Goal: Task Accomplishment & Management: Use online tool/utility

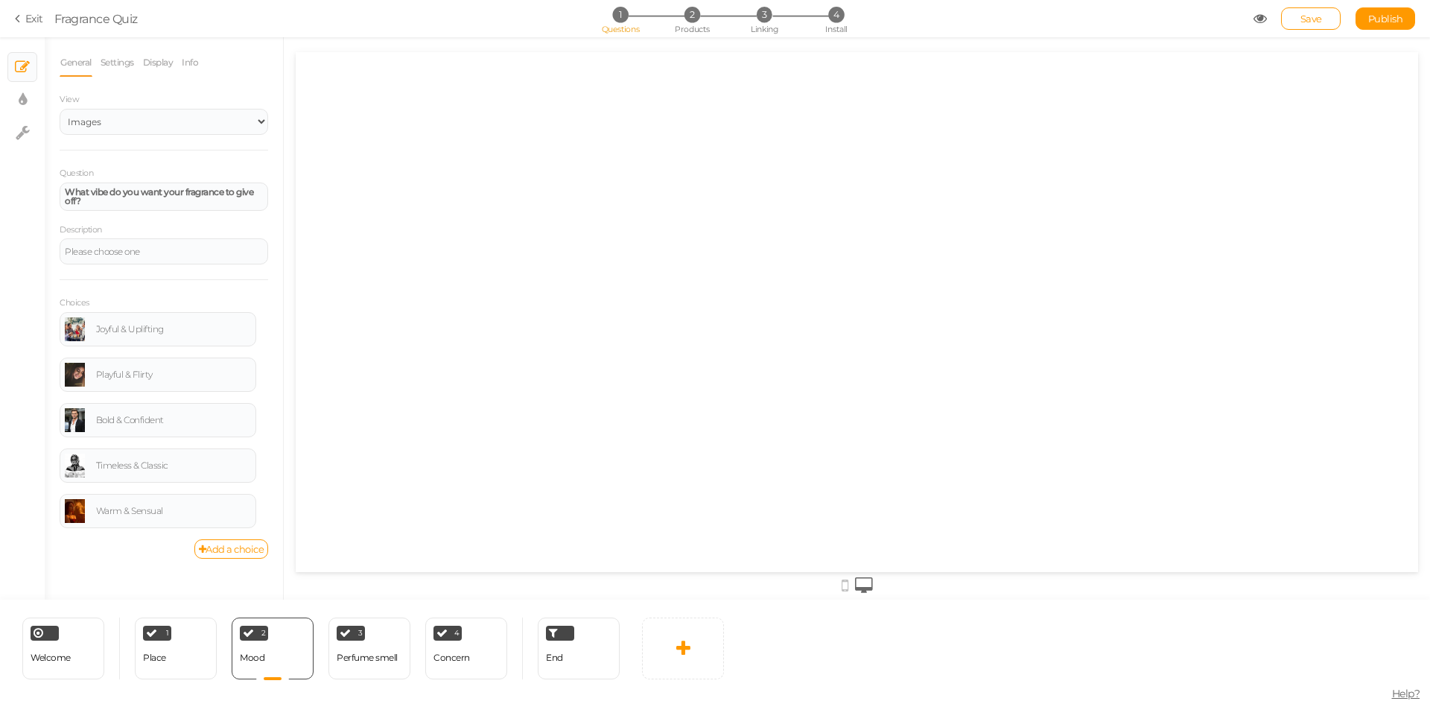
select select "2"
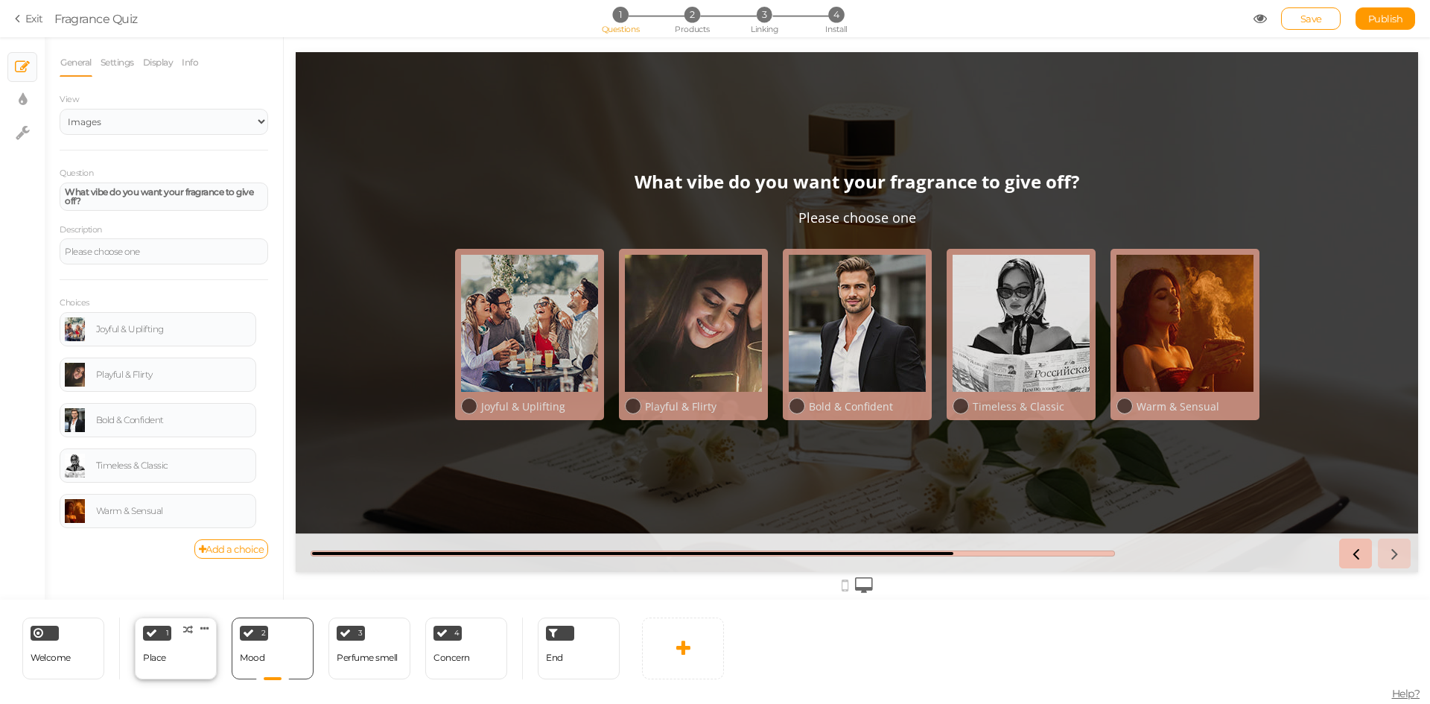
click at [192, 654] on div "1 Place × Define the conditions to show this slide. Clone Change type Delete" at bounding box center [176, 648] width 82 height 62
select select "2"
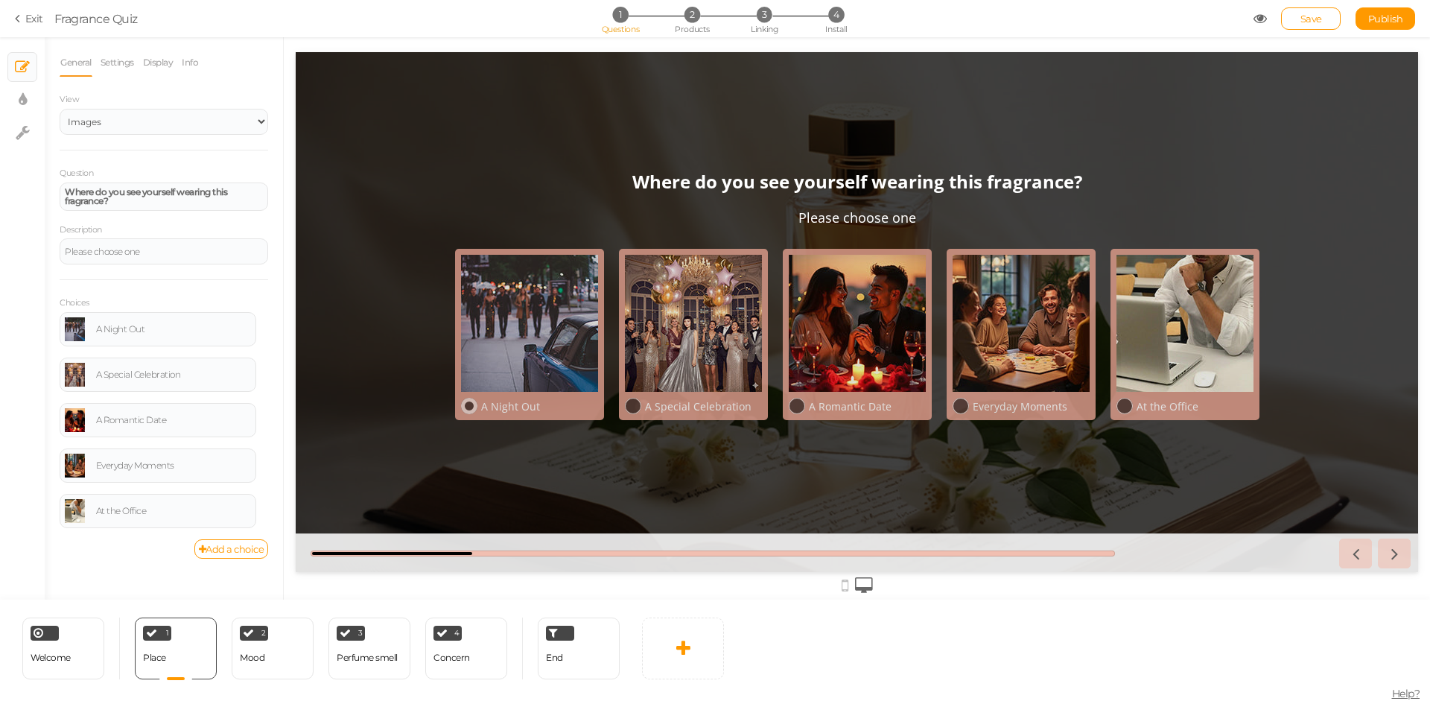
click at [535, 409] on div "A Night Out" at bounding box center [539, 406] width 117 height 14
click at [673, 334] on div at bounding box center [693, 323] width 137 height 137
click at [888, 288] on div at bounding box center [857, 323] width 137 height 137
click at [1071, 258] on div at bounding box center [1020, 323] width 137 height 137
click at [1261, 248] on div "A Night Out A Special Celebration A Romantic Date Everyday Moments At the Office" at bounding box center [856, 334] width 819 height 186
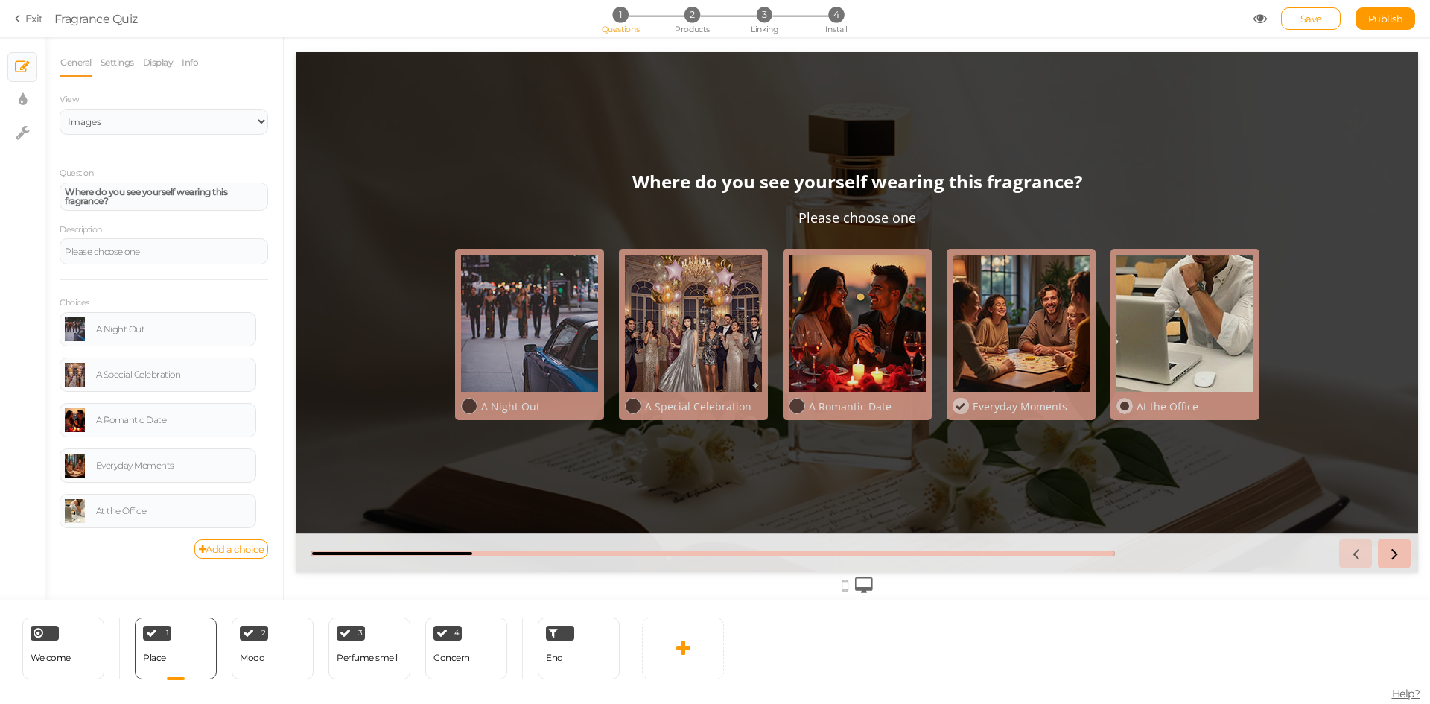
click at [1257, 249] on link "At the Office" at bounding box center [1184, 334] width 149 height 171
click at [473, 335] on div at bounding box center [529, 323] width 137 height 137
click at [841, 588] on icon at bounding box center [844, 585] width 7 height 16
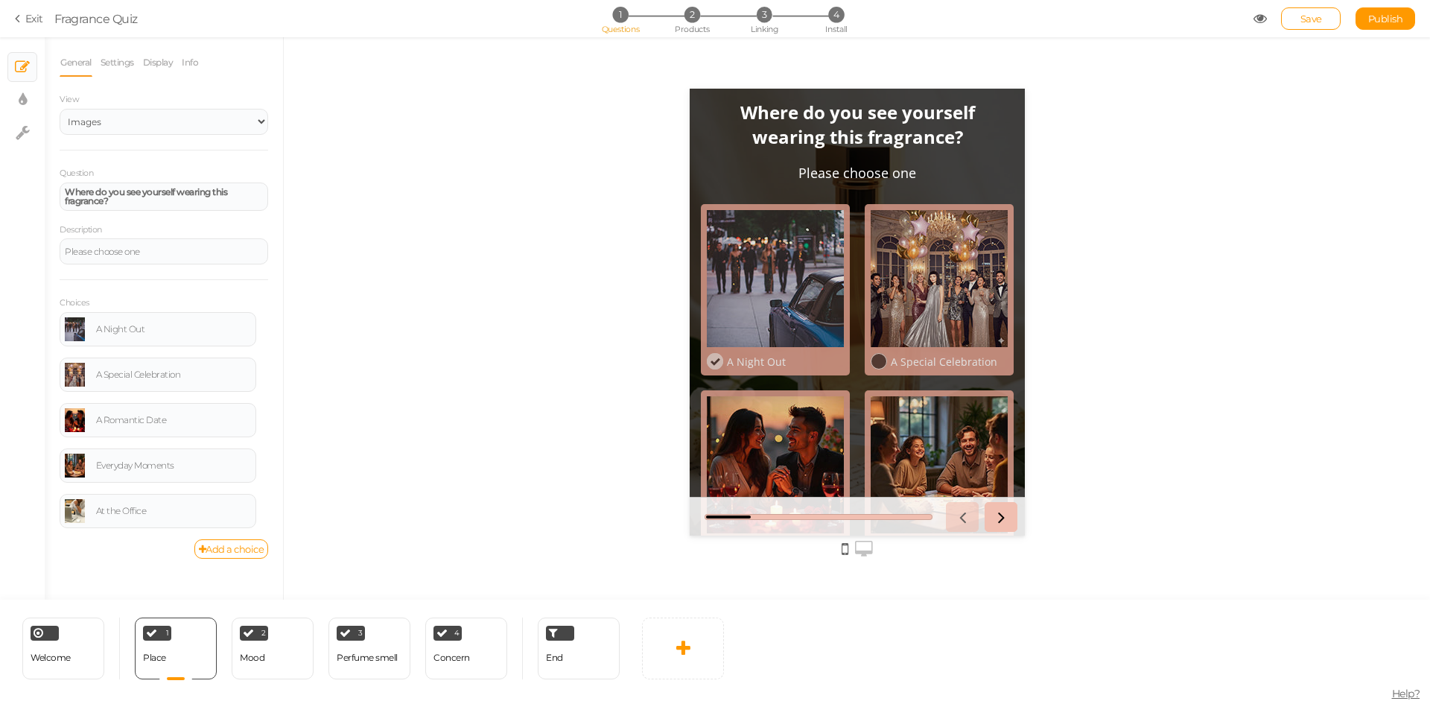
click at [863, 549] on icon at bounding box center [864, 549] width 18 height 16
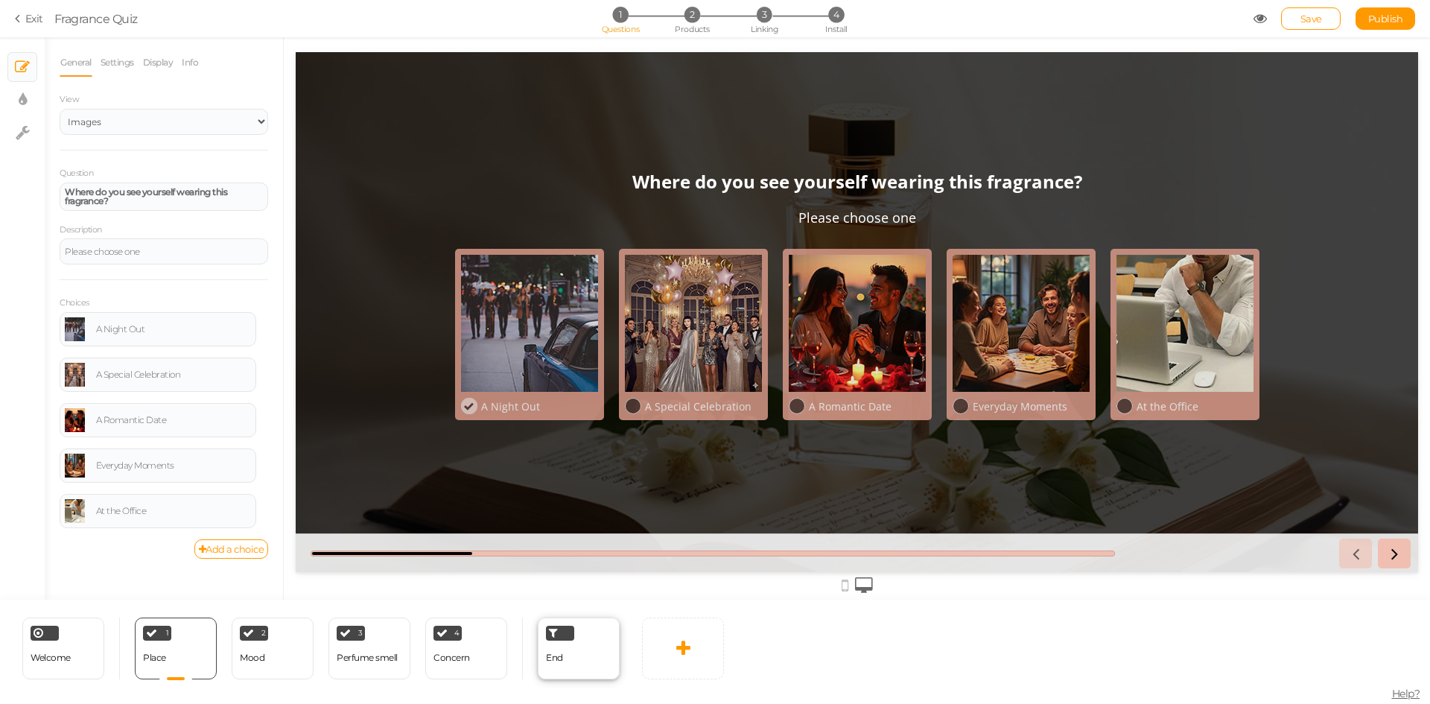
click at [578, 666] on div "End" at bounding box center [579, 648] width 82 height 62
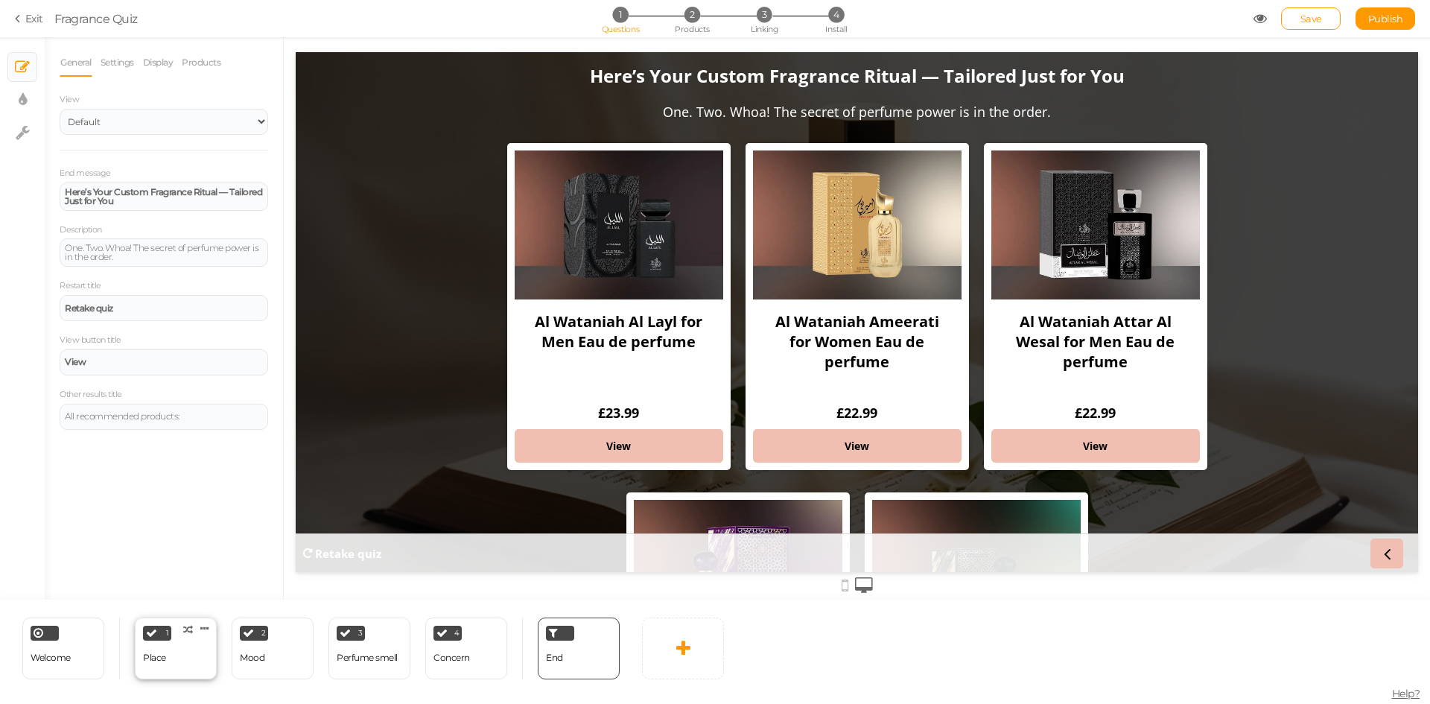
click at [171, 671] on div "1 Place × Define the conditions to show this slide. Clone Change type Delete" at bounding box center [176, 648] width 82 height 62
select select "2"
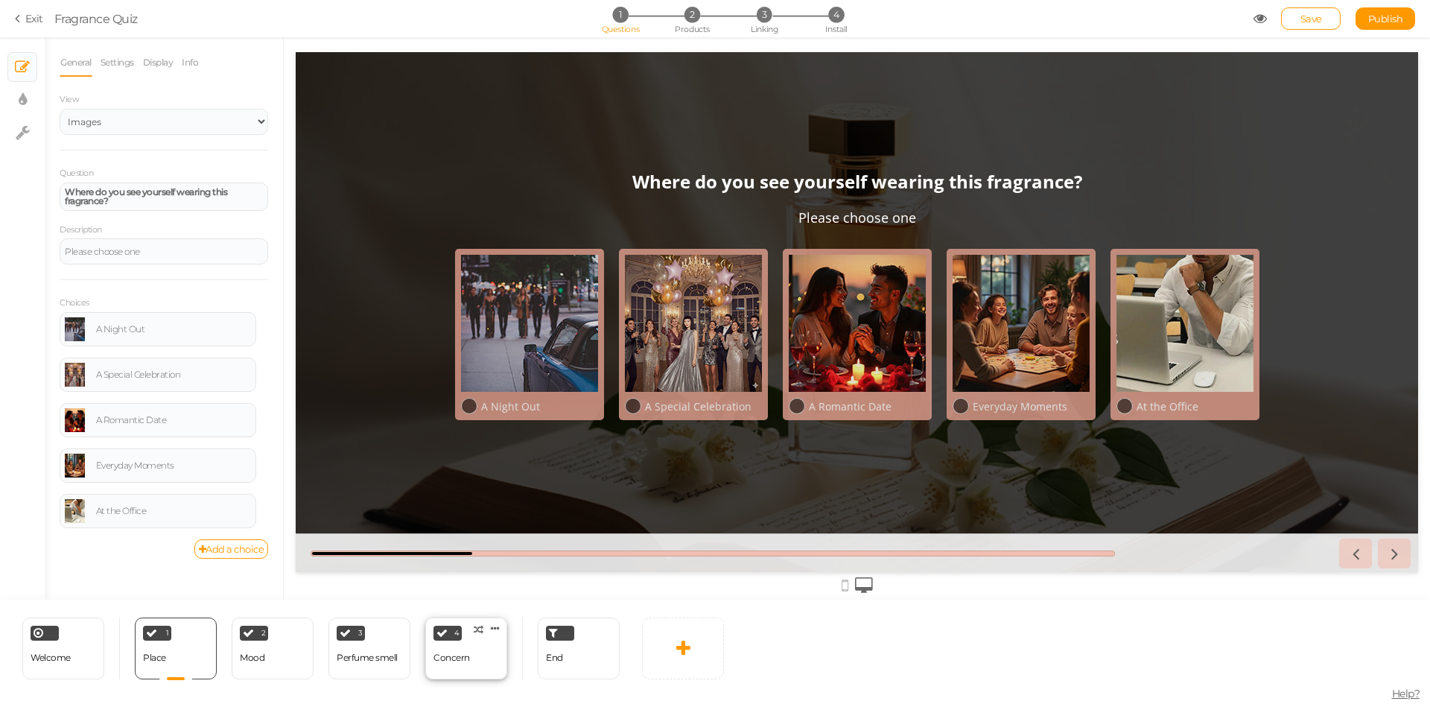
click at [488, 659] on div "4 Concern × Define the conditions to show this slide. Clone Change type Delete" at bounding box center [466, 648] width 82 height 62
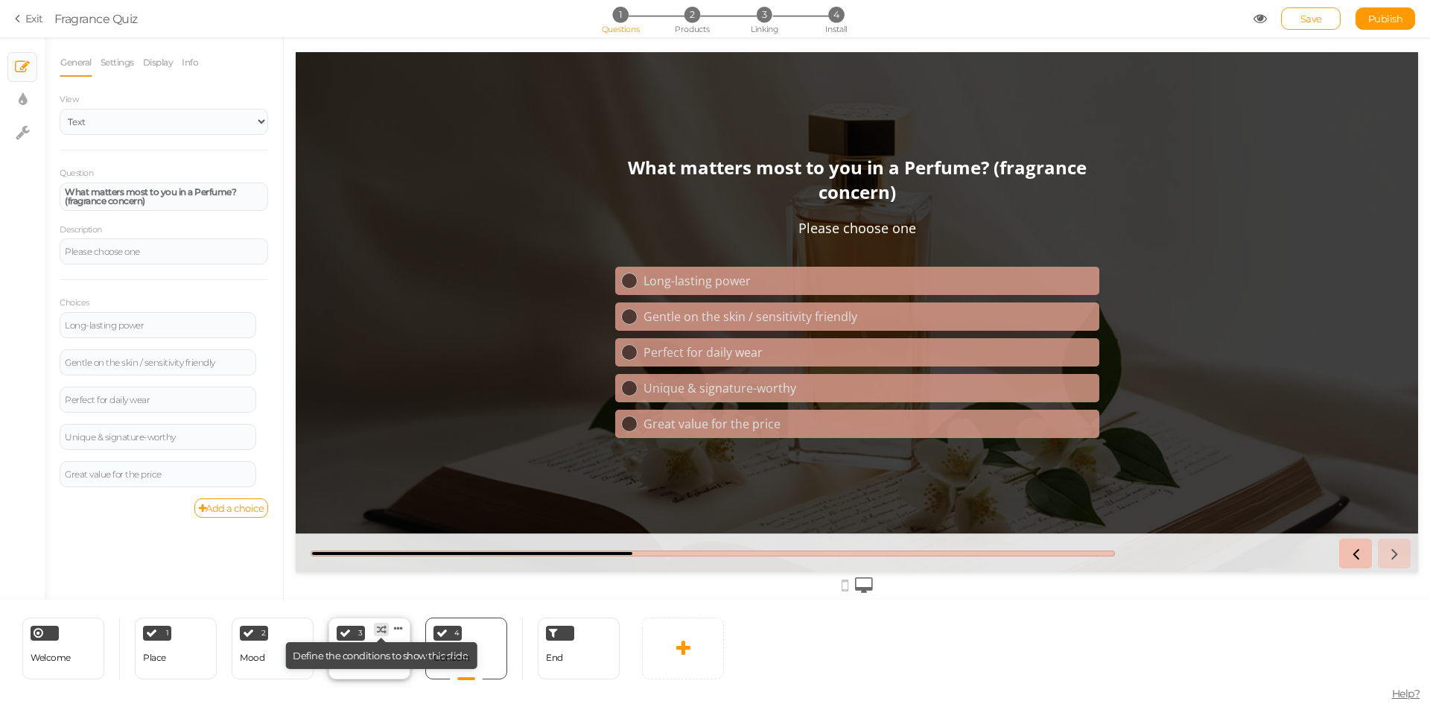
click at [361, 663] on tip "× Define the conditions to show this slide." at bounding box center [381, 655] width 192 height 27
select select "2"
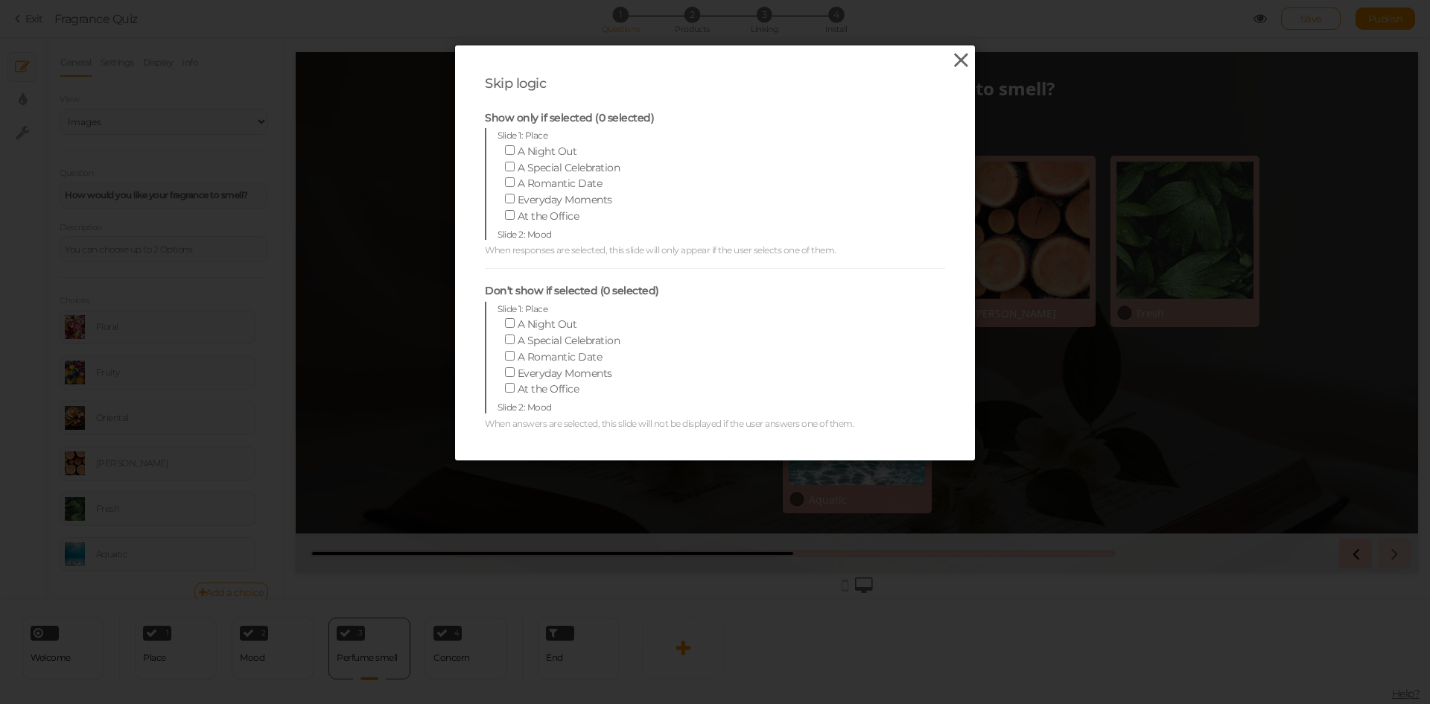
click at [959, 64] on icon at bounding box center [961, 60] width 22 height 22
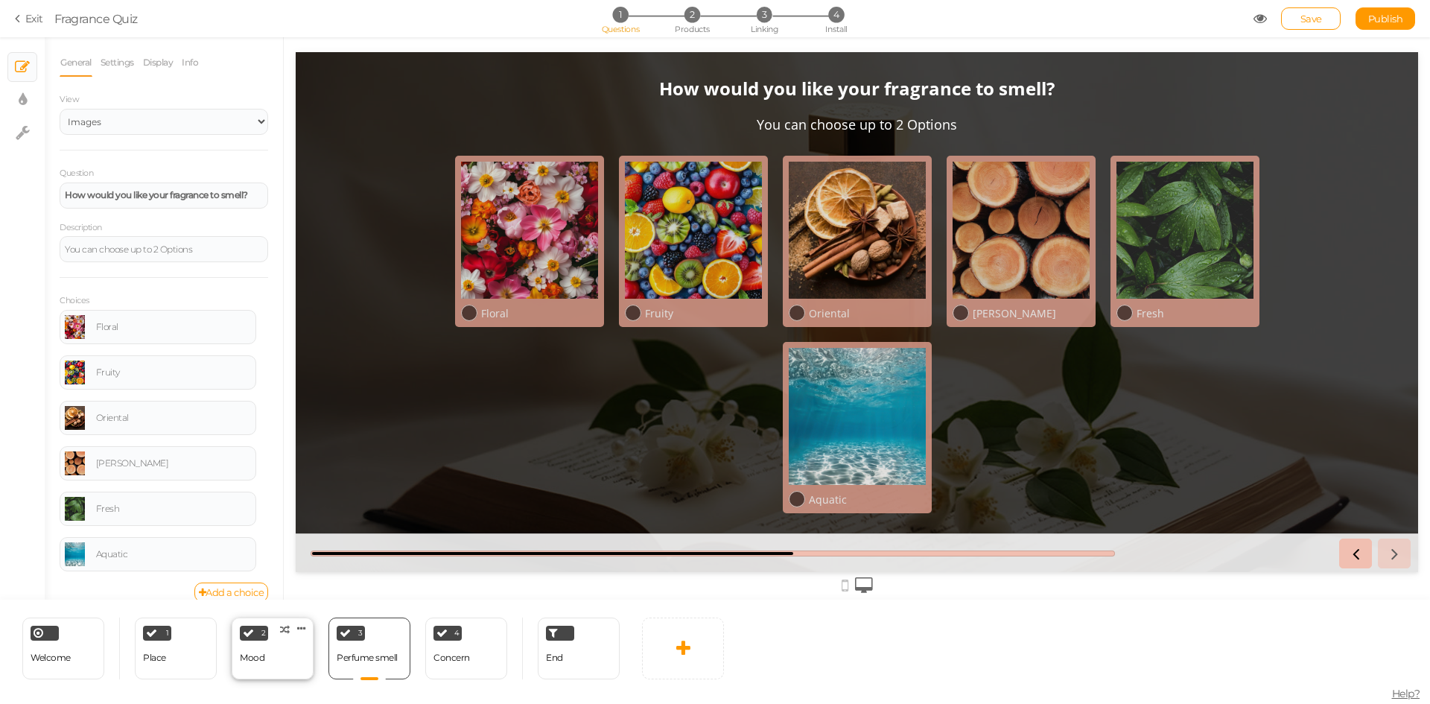
click at [282, 654] on div "2 Mood × Define the conditions to show this slide. Clone Change type Delete" at bounding box center [273, 648] width 82 height 62
select select "2"
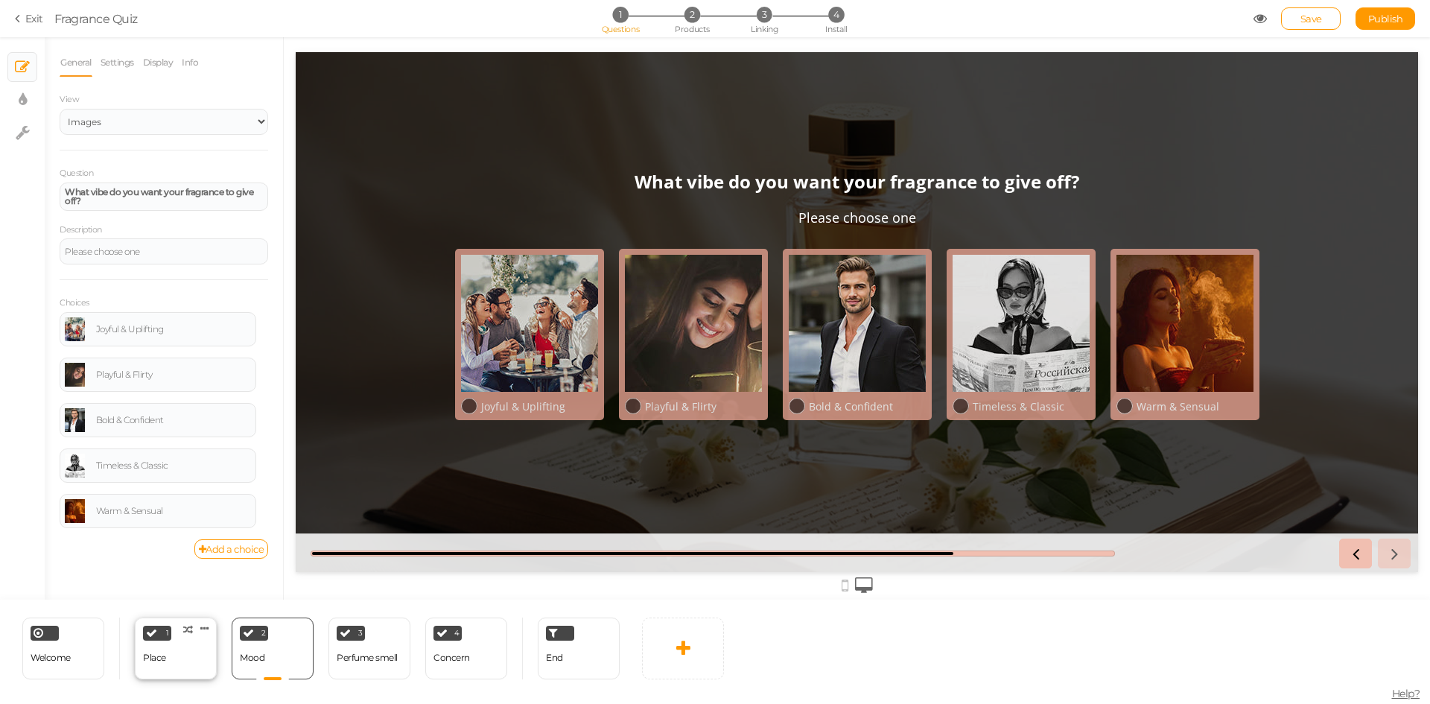
click at [197, 652] on div "1 Place × Define the conditions to show this slide. Clone Change type Delete" at bounding box center [176, 648] width 82 height 62
select select "2"
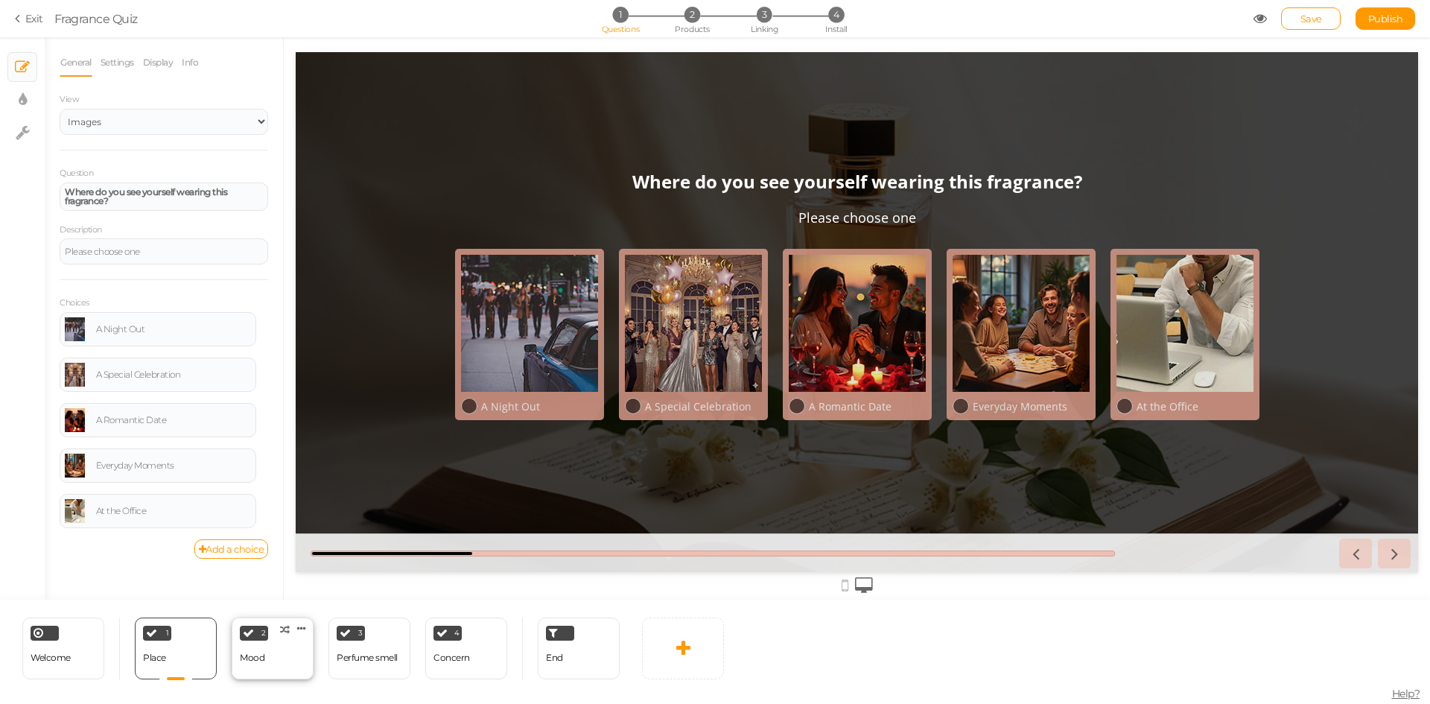
click at [275, 660] on div "2 Mood × Define the conditions to show this slide. Clone Change type Delete" at bounding box center [273, 648] width 82 height 62
select select "2"
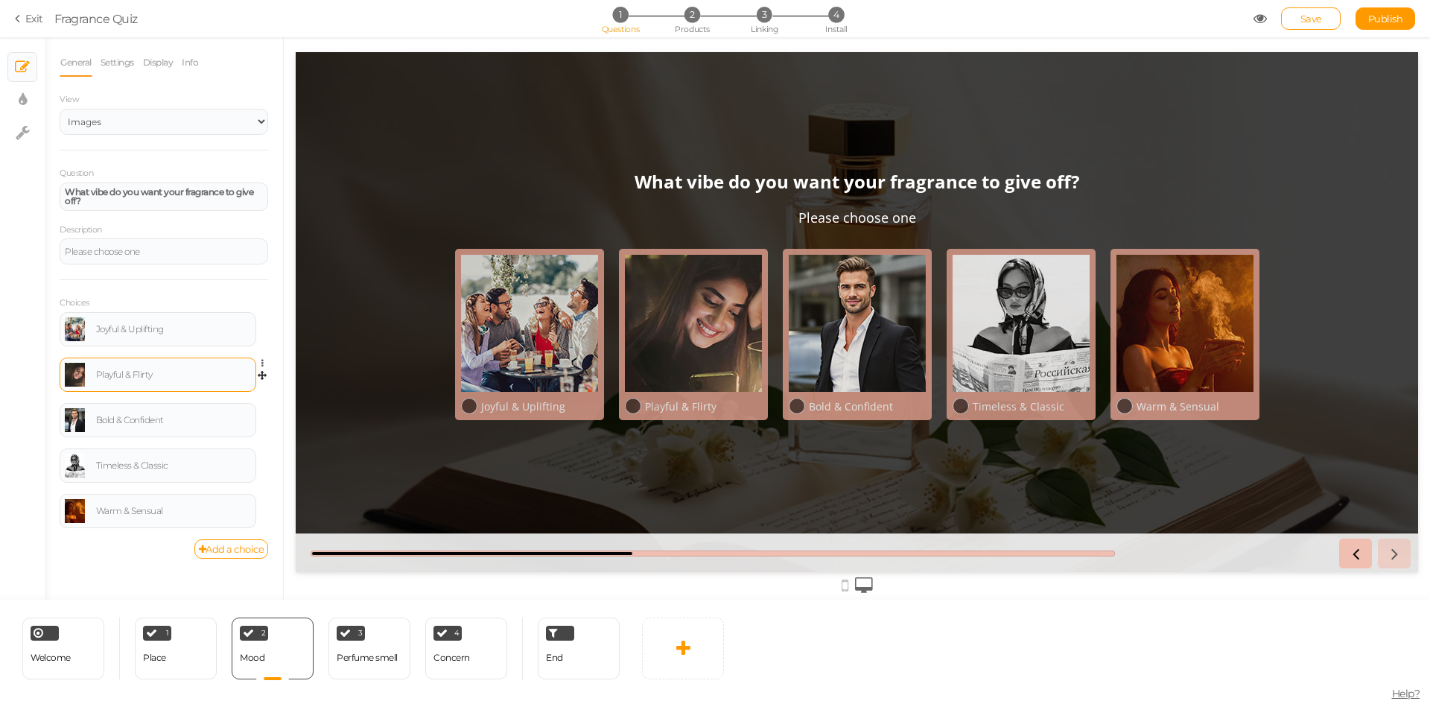
click at [78, 375] on link at bounding box center [75, 375] width 20 height 24
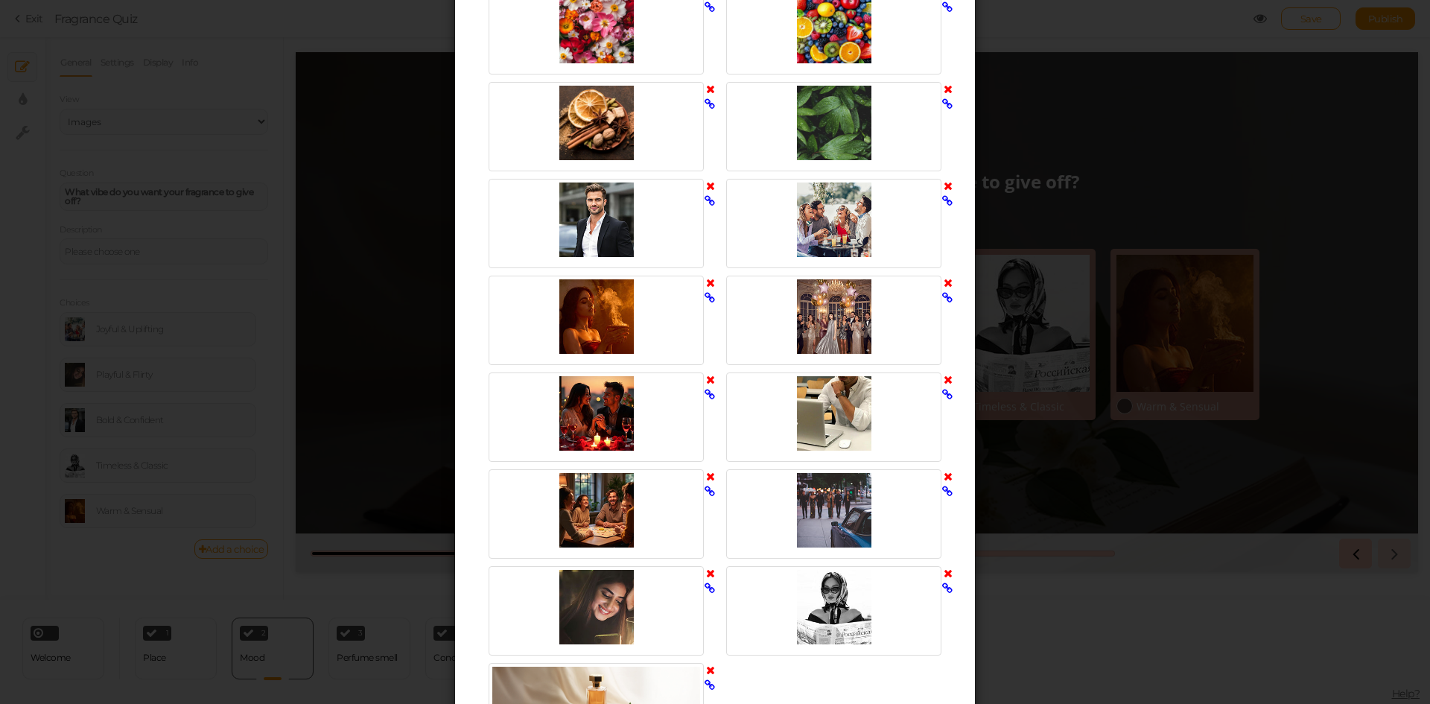
scroll to position [819, 0]
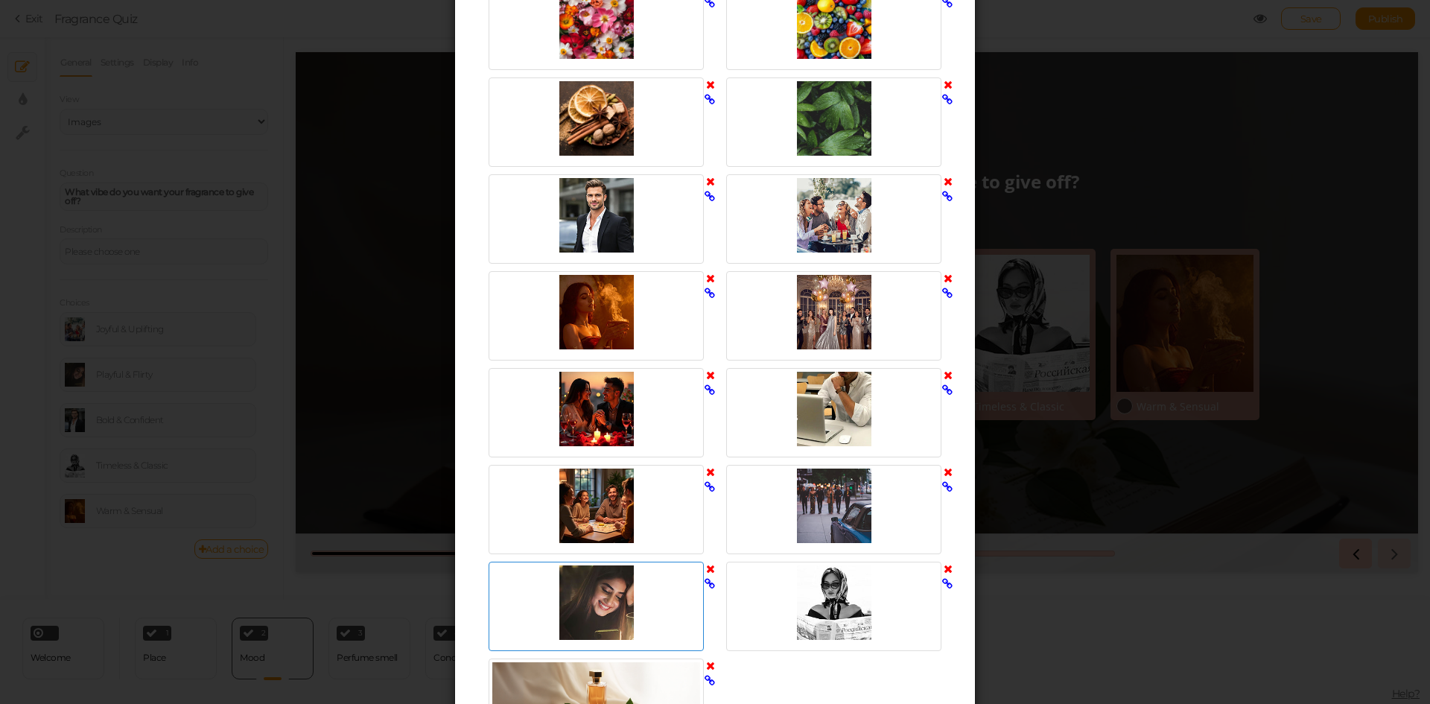
click at [608, 605] on div at bounding box center [596, 602] width 208 height 74
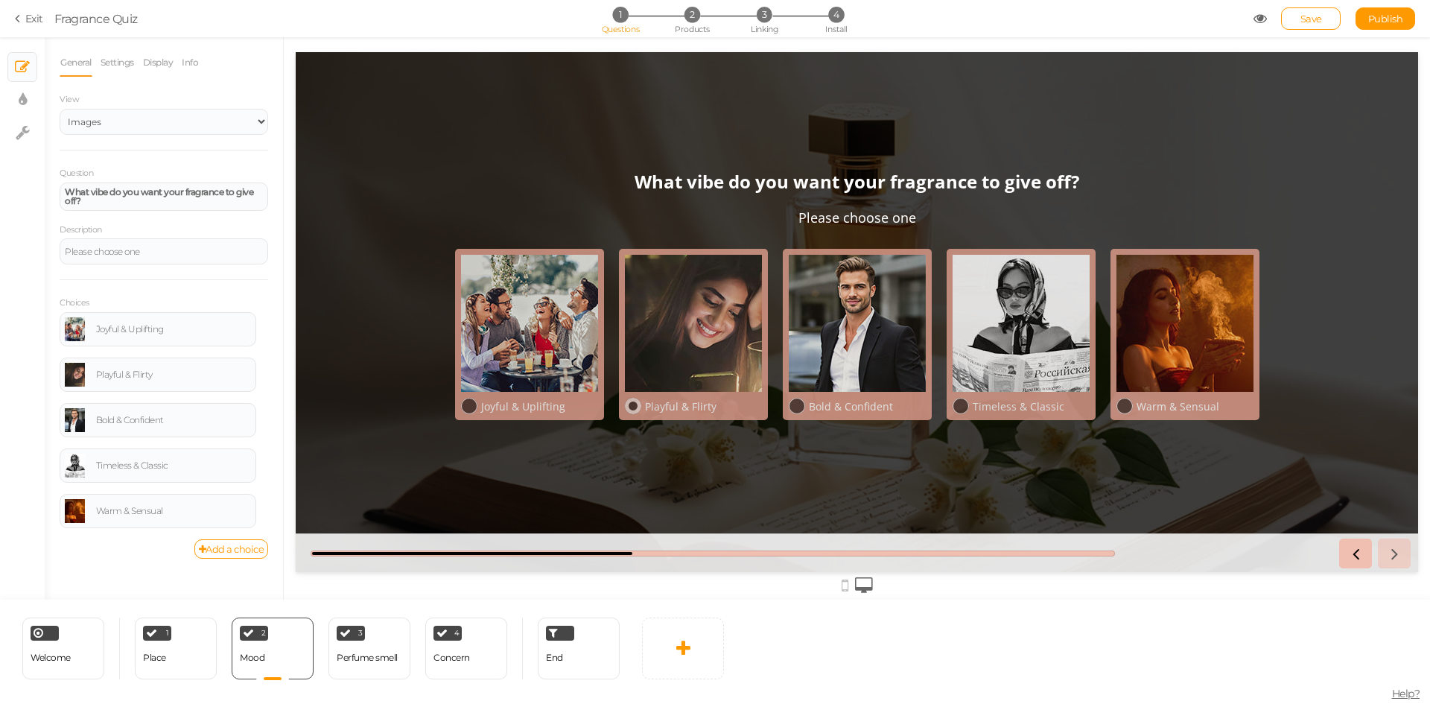
click at [698, 320] on div at bounding box center [693, 323] width 137 height 137
click at [684, 369] on div at bounding box center [693, 323] width 137 height 137
click at [136, 377] on div "Playful & Flirty" at bounding box center [173, 374] width 155 height 9
click at [138, 377] on div "Playful & Flirty" at bounding box center [173, 374] width 155 height 9
click at [148, 510] on div "Warm & Sensual" at bounding box center [173, 510] width 155 height 9
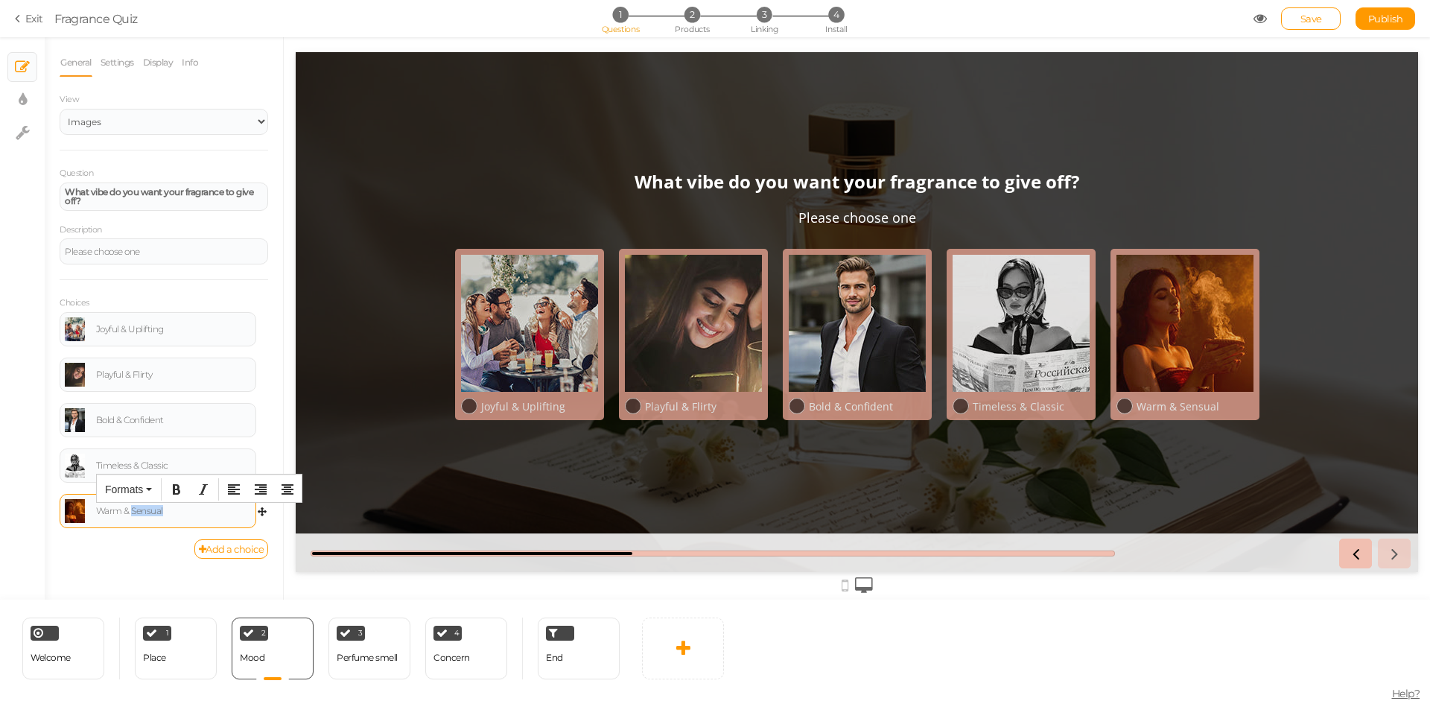
click at [148, 510] on div "Warm & Sensual" at bounding box center [173, 510] width 155 height 9
copy div "Warm & Sensual"
click at [161, 662] on div "Place" at bounding box center [154, 657] width 23 height 10
select select "2"
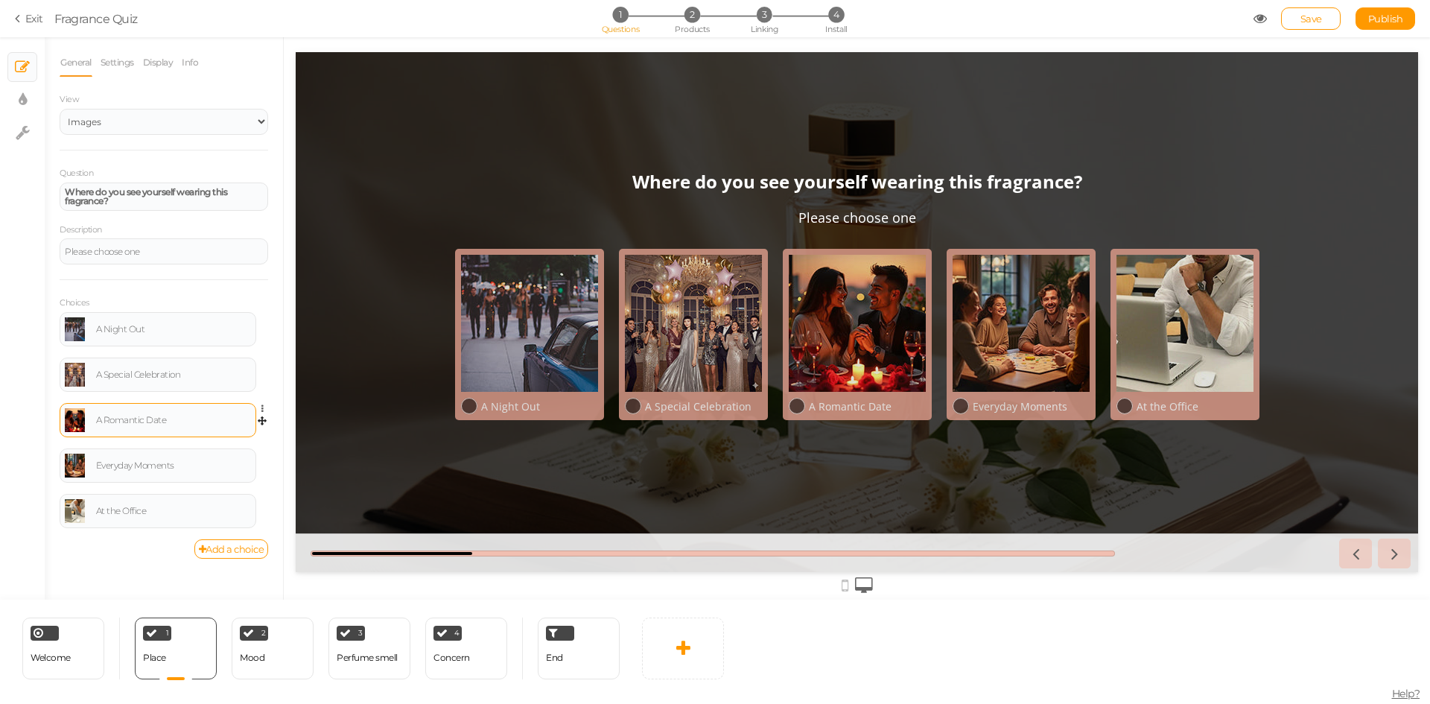
scroll to position [0, 0]
click at [188, 422] on div "A Romantic Date" at bounding box center [173, 419] width 155 height 9
click at [266, 657] on div "2 Mood × Define the conditions to show this slide. Clone Change type Delete" at bounding box center [273, 648] width 82 height 62
select select "2"
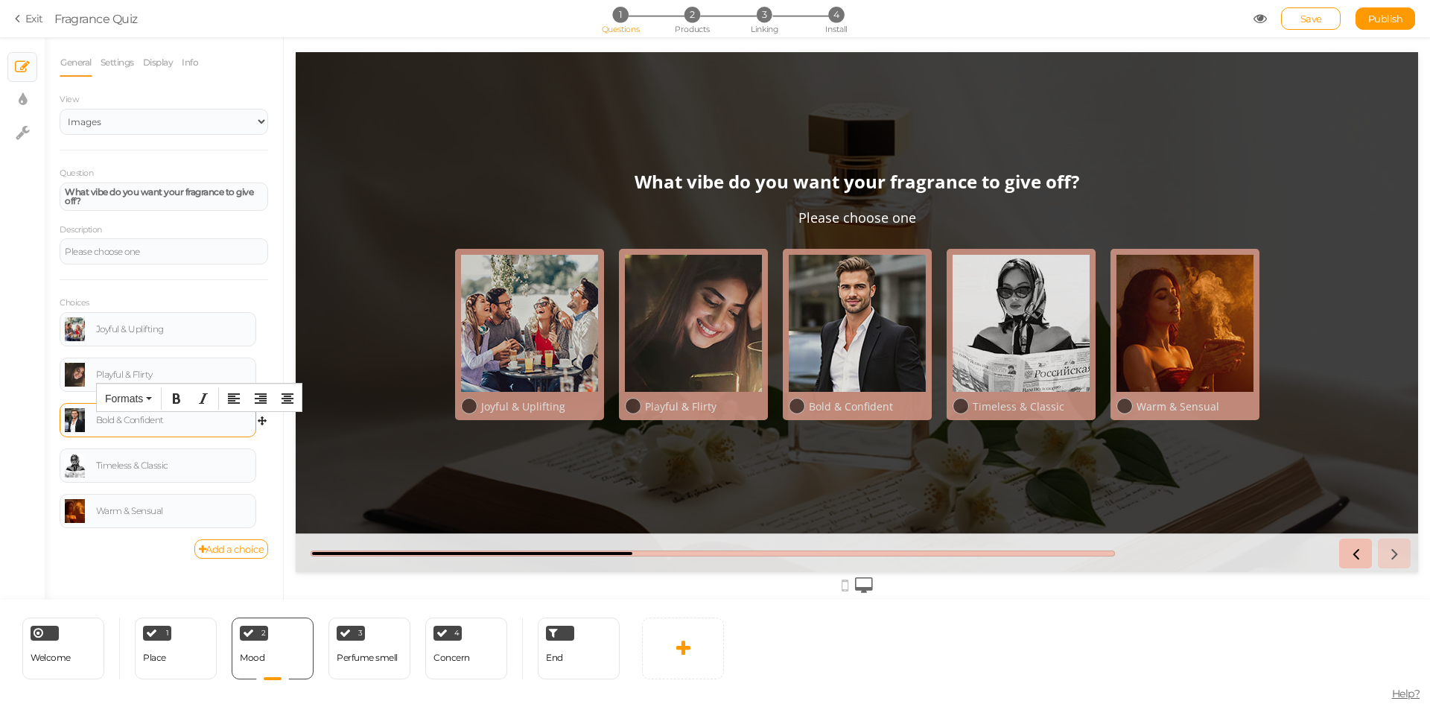
click at [188, 418] on div "Bold & Confident" at bounding box center [173, 419] width 155 height 9
click at [211, 333] on div "Joyful & Uplifting" at bounding box center [173, 329] width 155 height 9
click at [164, 654] on div "Place" at bounding box center [154, 657] width 23 height 10
select select "2"
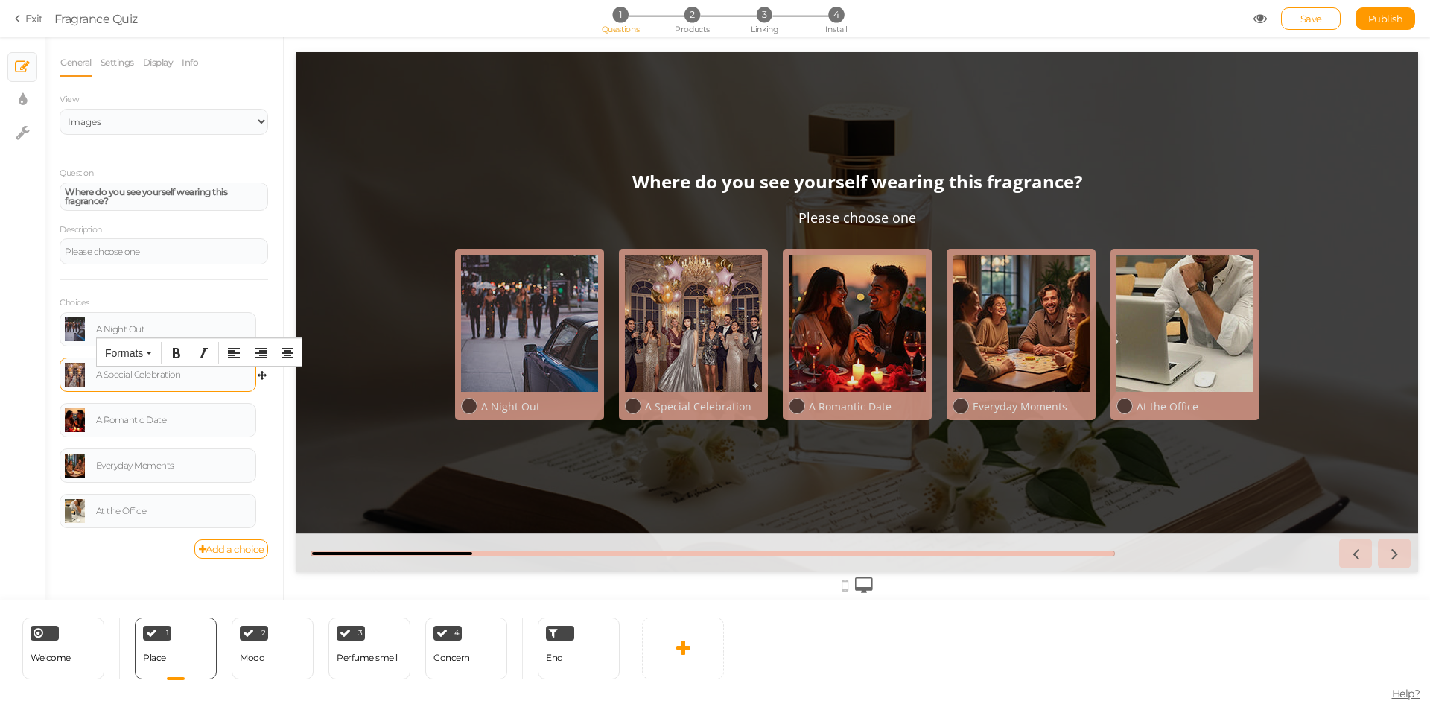
click at [210, 376] on div "A Special Celebration" at bounding box center [173, 374] width 155 height 9
click at [167, 507] on div "At the Office" at bounding box center [173, 510] width 155 height 9
click at [185, 465] on div "Everyday Moments" at bounding box center [173, 465] width 155 height 9
click at [161, 333] on div "A Night Out" at bounding box center [173, 329] width 155 height 9
click at [257, 653] on div "Mood" at bounding box center [252, 657] width 25 height 10
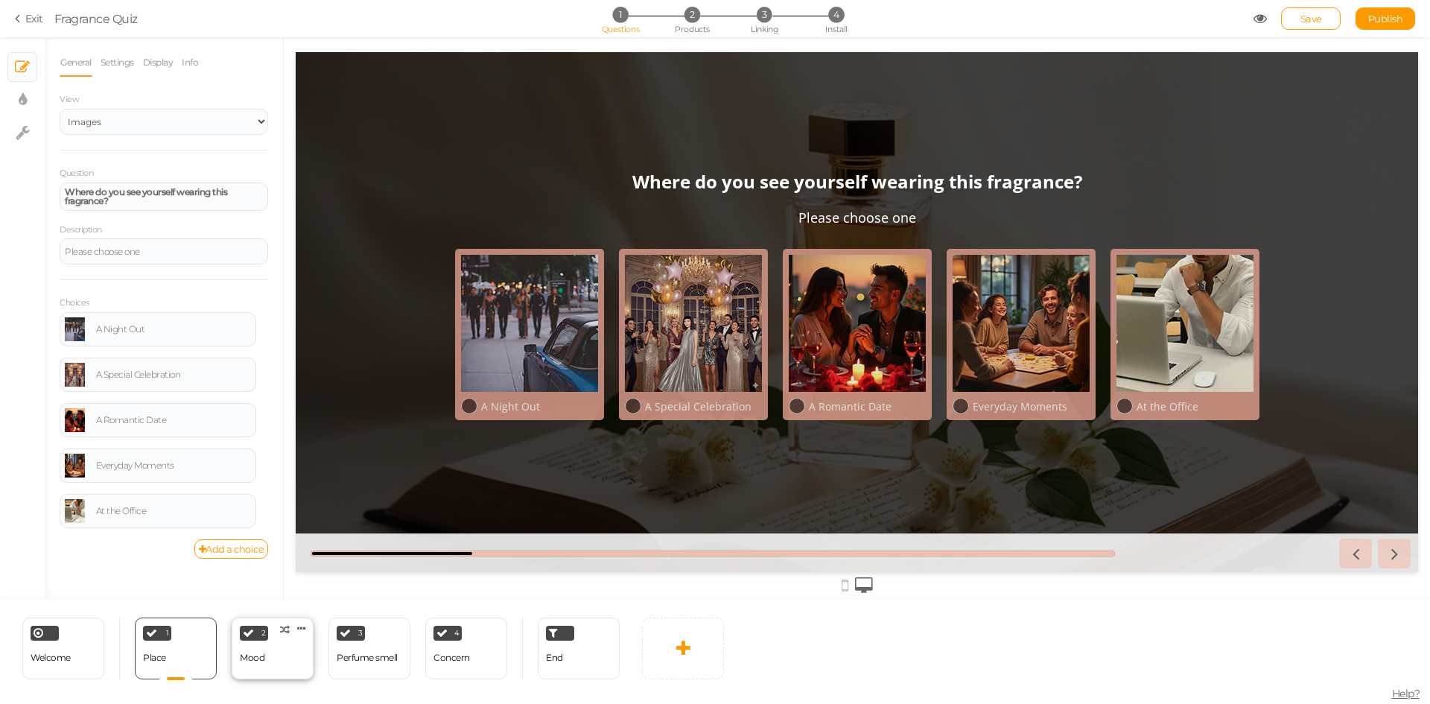
select select "2"
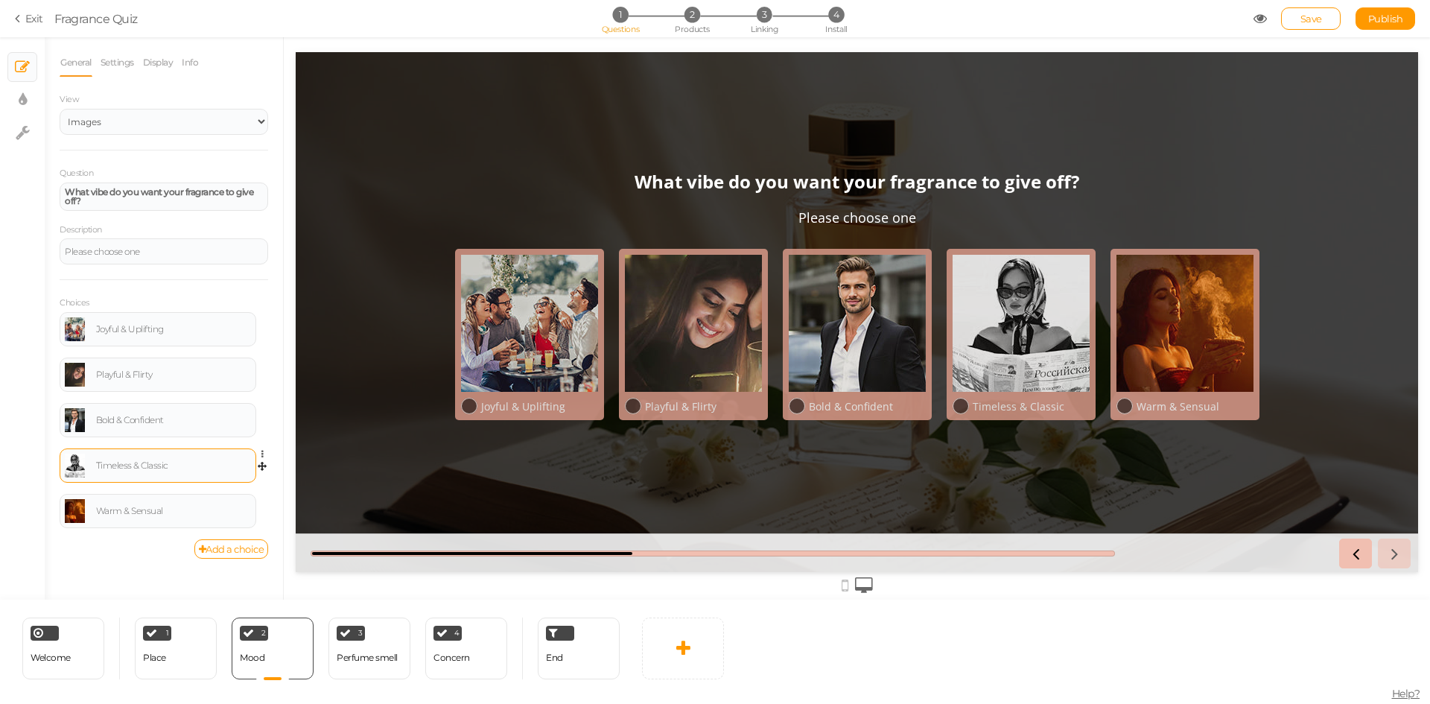
click at [188, 462] on div "Timeless & Classic" at bounding box center [173, 465] width 155 height 9
click at [186, 325] on div "Joyful & Uplifting" at bounding box center [173, 329] width 155 height 9
click at [178, 312] on icon "Bold" at bounding box center [177, 308] width 12 height 12
click at [263, 307] on icon "Align right" at bounding box center [261, 308] width 12 height 12
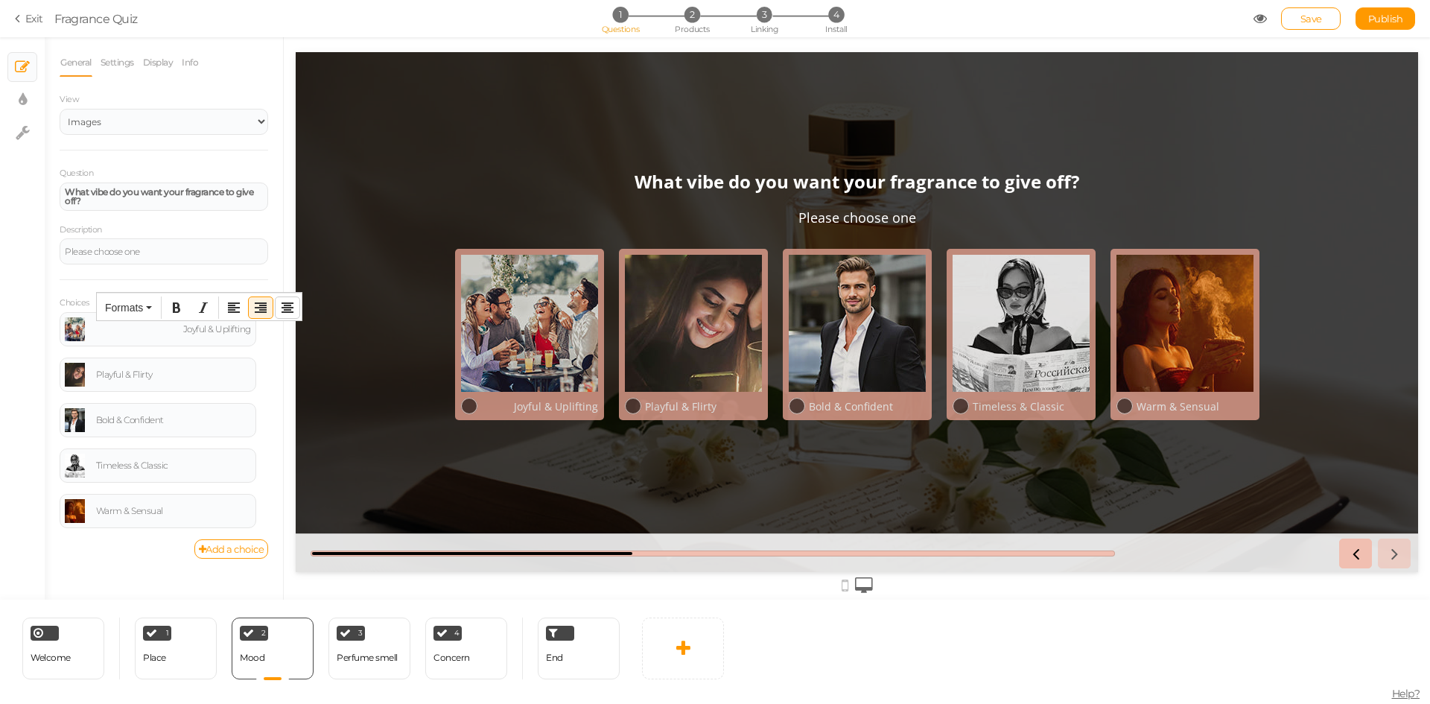
click at [291, 308] on icon "Align center" at bounding box center [287, 308] width 12 height 12
click at [235, 313] on button "Align left" at bounding box center [234, 307] width 24 height 21
click at [255, 310] on icon "Align right" at bounding box center [261, 308] width 12 height 12
click at [290, 306] on icon "Align center" at bounding box center [287, 308] width 12 height 12
click at [249, 300] on button "Align right" at bounding box center [261, 307] width 24 height 21
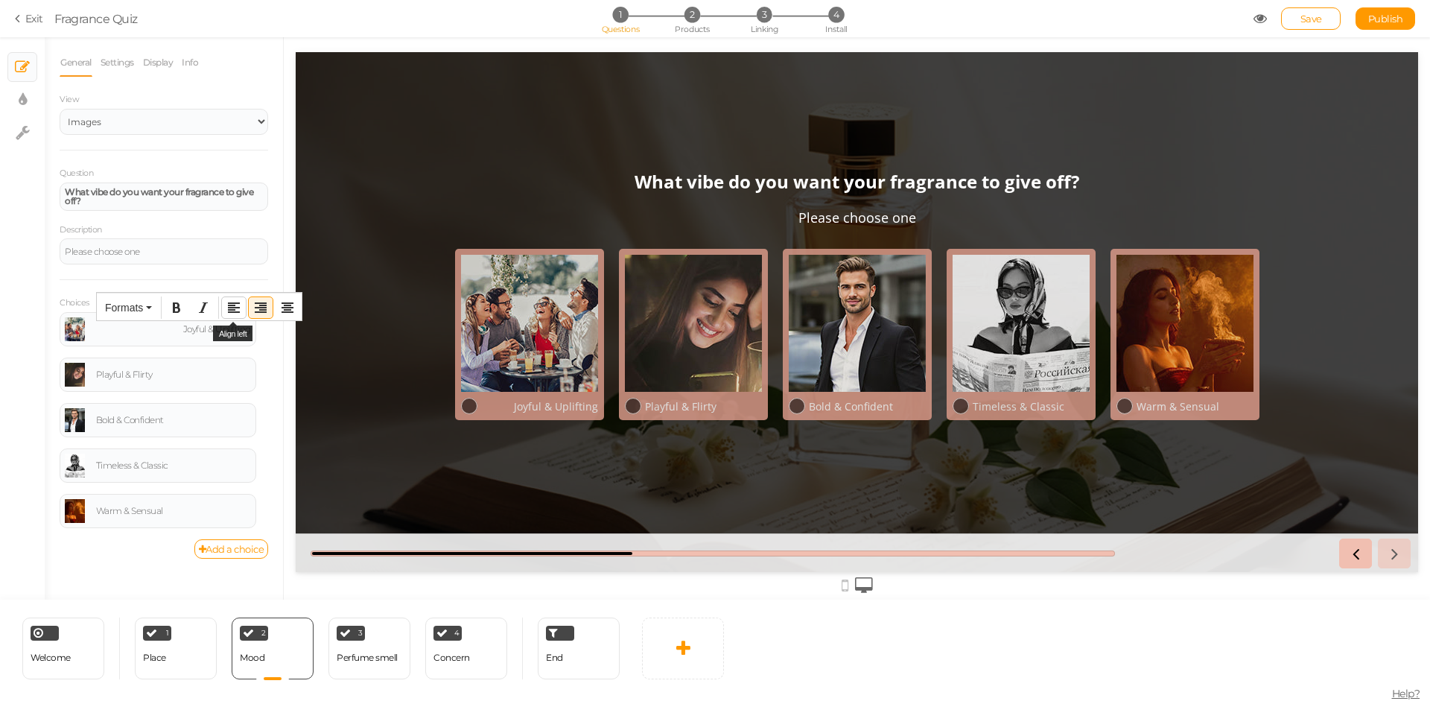
click at [241, 301] on button "Align left" at bounding box center [234, 307] width 24 height 21
click at [0, 431] on div "× Slides × Display settings × Settings" at bounding box center [22, 318] width 45 height 562
click at [1380, 23] on span "Publish" at bounding box center [1385, 19] width 35 height 12
click at [1379, 16] on span "Publish" at bounding box center [1385, 19] width 35 height 12
